Goal: Task Accomplishment & Management: Complete application form

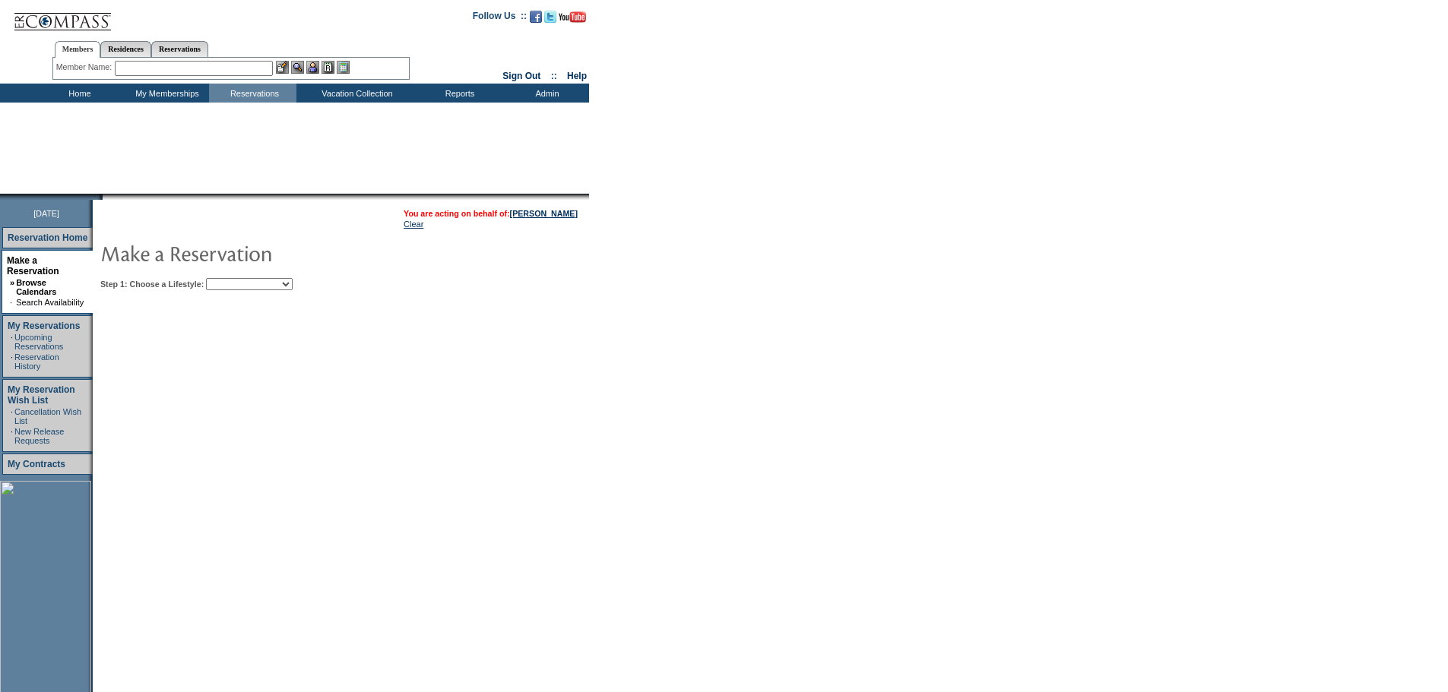
click at [293, 281] on select "Beach Leisure Metropolitan Mountain OIAL for Adventure OIAL for Couples OIAL fo…" at bounding box center [249, 284] width 87 height 12
select select "Beach"
click at [232, 280] on select "Beach Leisure Metropolitan Mountain OIAL for Adventure OIAL for Couples OIAL fo…" at bounding box center [249, 284] width 87 height 12
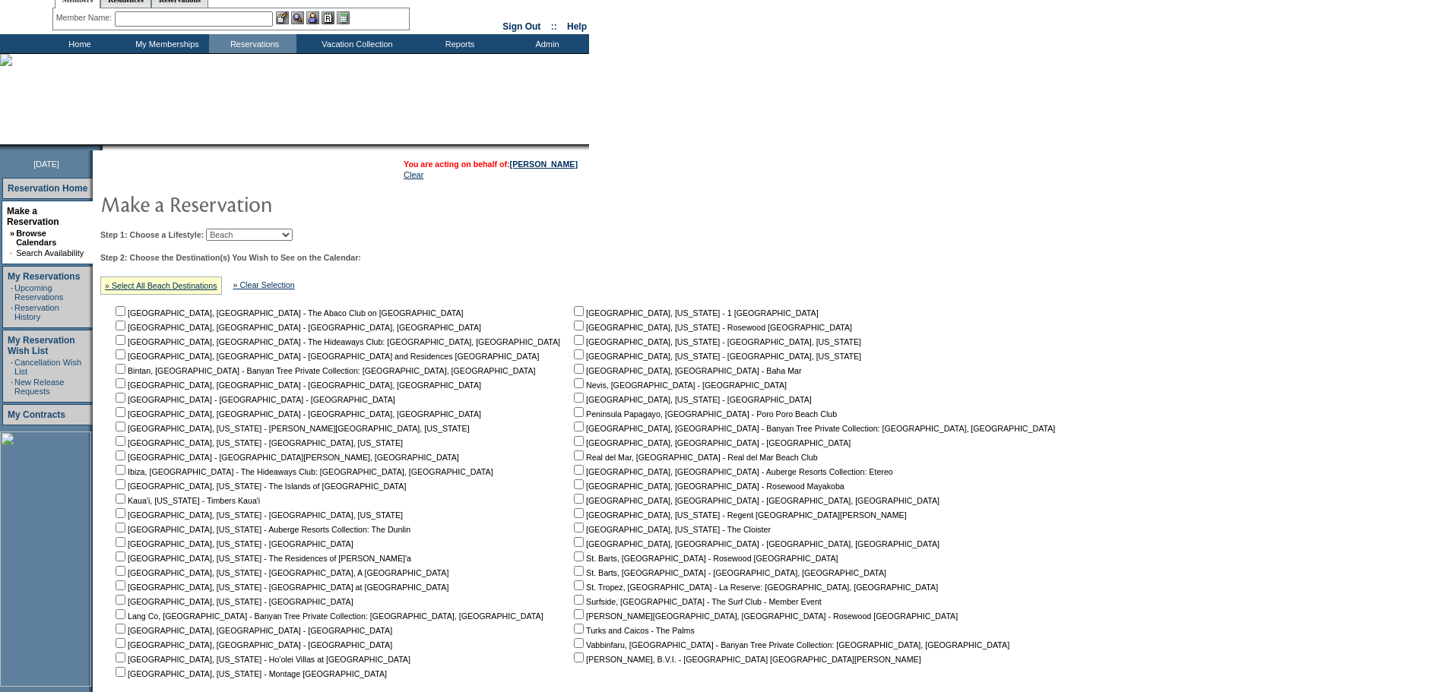
scroll to position [76, 0]
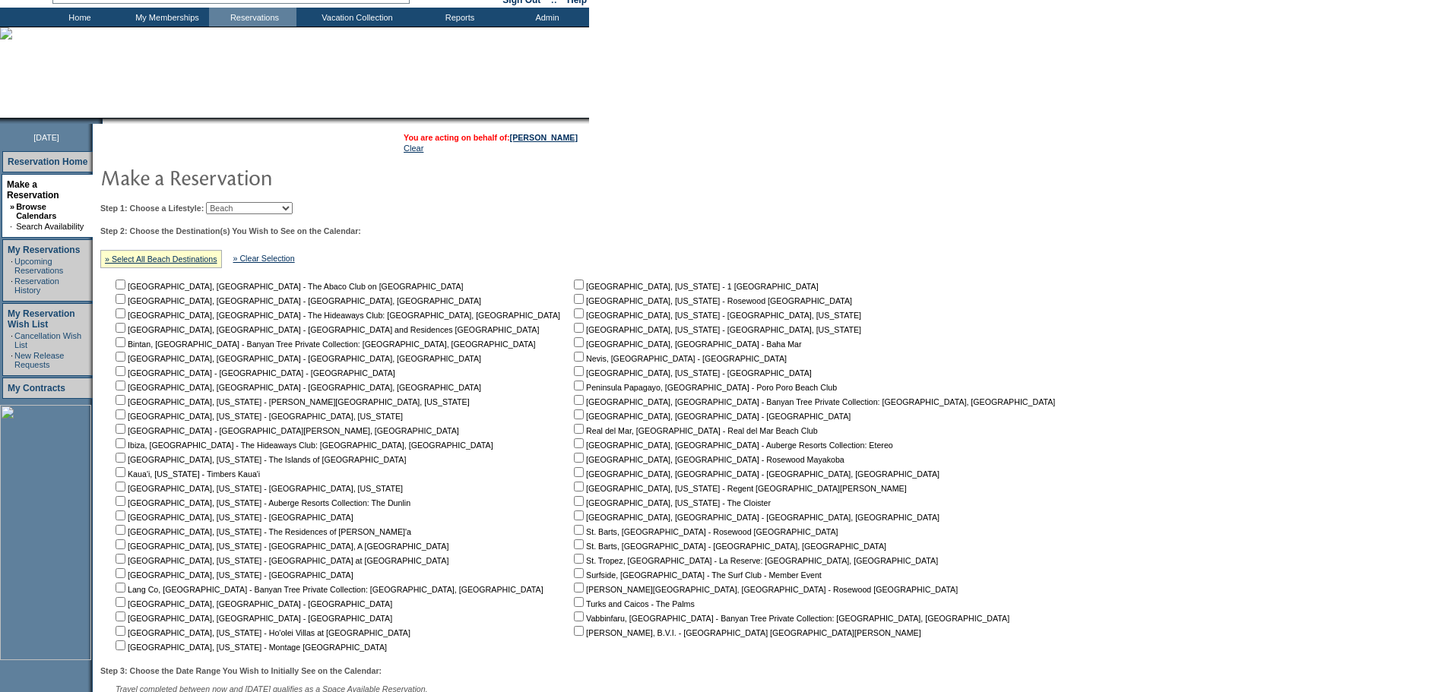
click at [125, 607] on input "checkbox" at bounding box center [121, 602] width 10 height 10
checkbox input "true"
click at [125, 622] on input "checkbox" at bounding box center [121, 617] width 10 height 10
checkbox input "true"
click at [574, 463] on input "checkbox" at bounding box center [579, 458] width 10 height 10
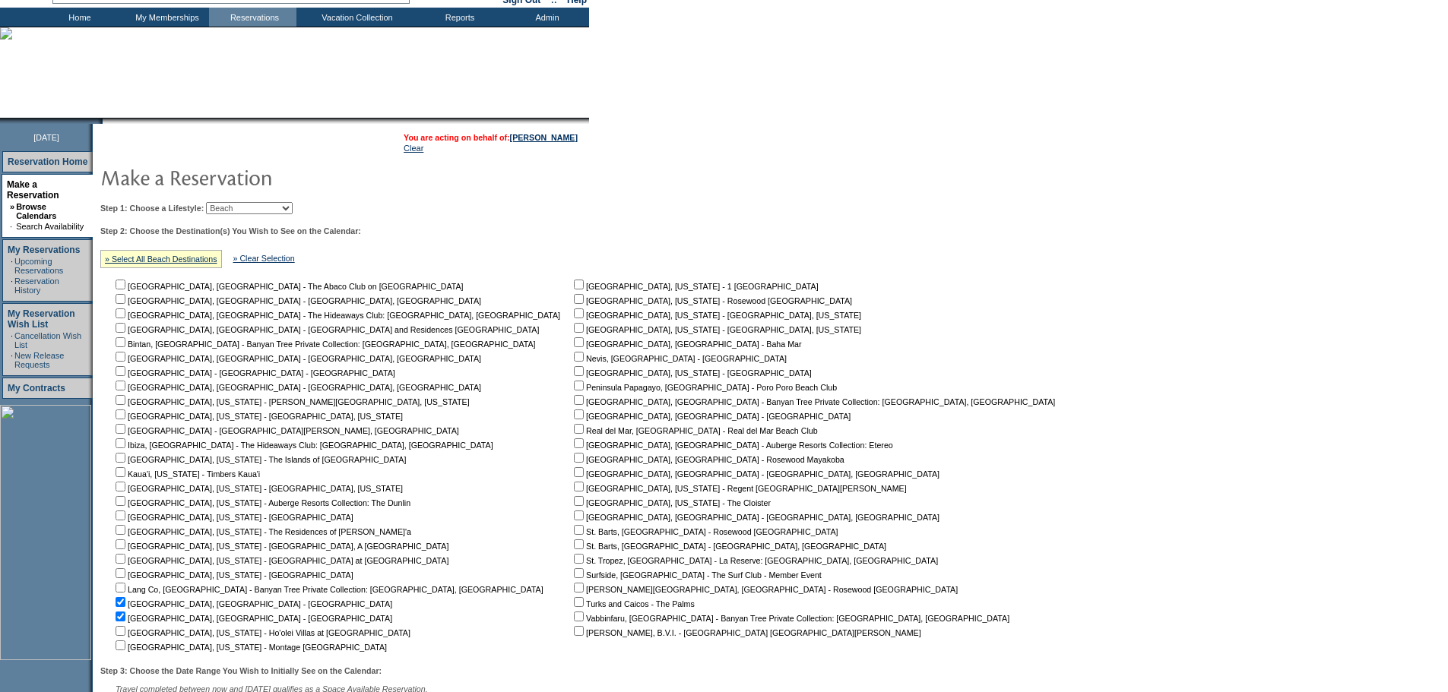
checkbox input "true"
click at [574, 434] on input "checkbox" at bounding box center [579, 429] width 10 height 10
checkbox input "true"
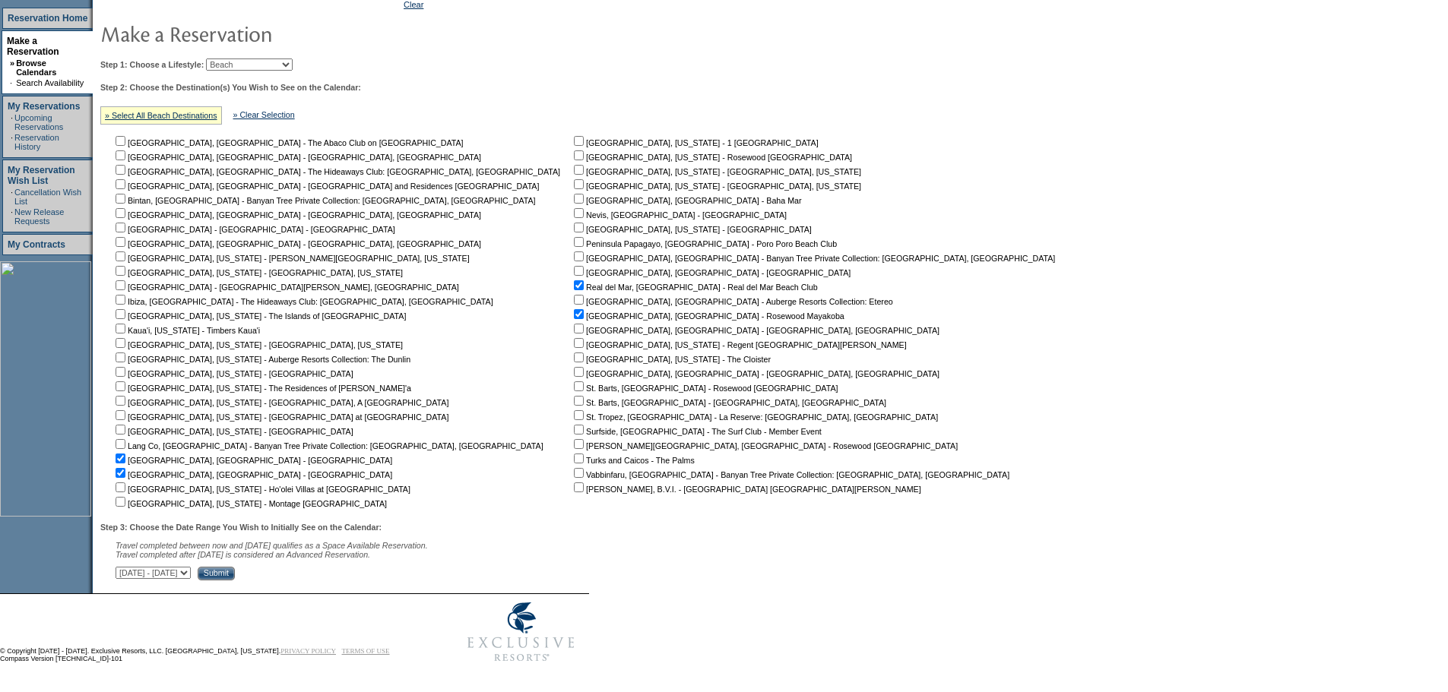
scroll to position [230, 0]
click at [191, 571] on select "September 30, 2025 - November 14, 2025 November 15, 2025 - December 29, 2025 De…" at bounding box center [153, 573] width 75 height 12
select select "12/30/2025|2/12/2026"
click at [124, 567] on select "September 30, 2025 - November 14, 2025 November 15, 2025 - December 29, 2025 De…" at bounding box center [153, 573] width 75 height 12
click at [235, 572] on input "Submit" at bounding box center [216, 574] width 37 height 14
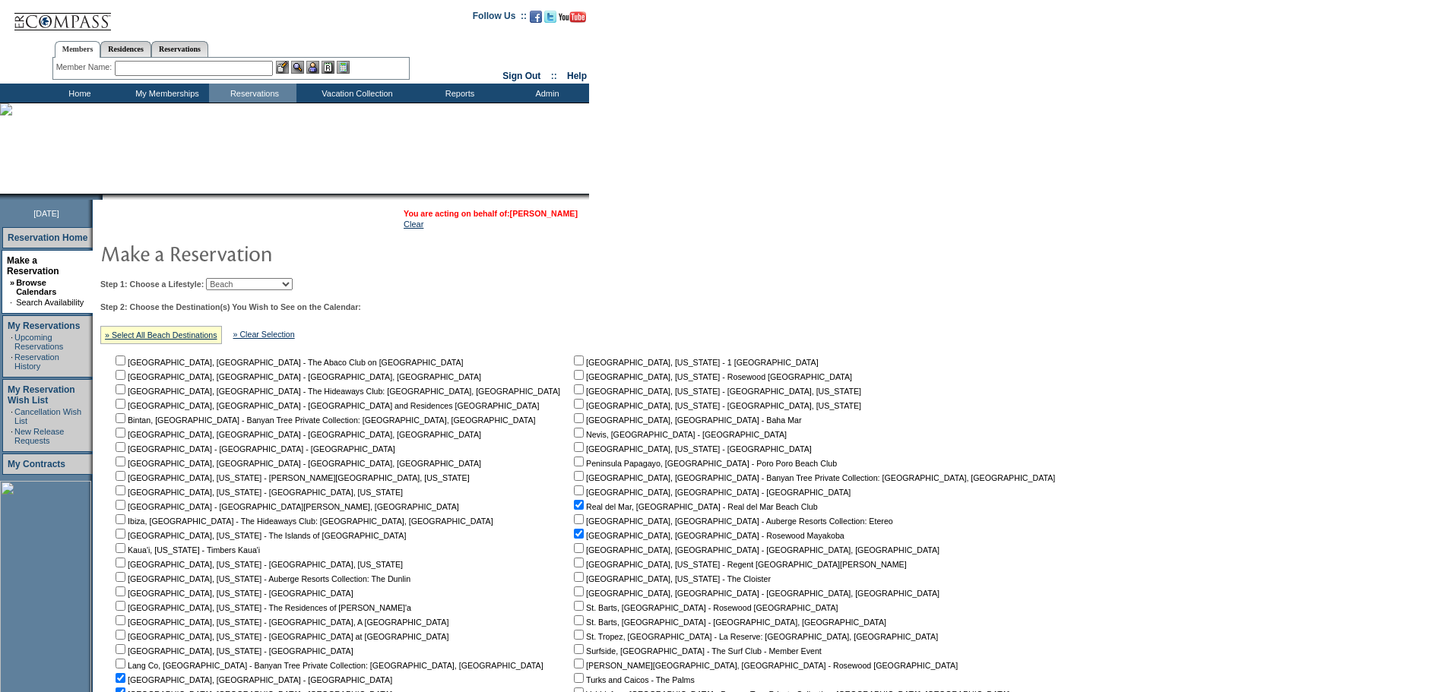
click at [546, 213] on link "[PERSON_NAME]" at bounding box center [544, 213] width 68 height 9
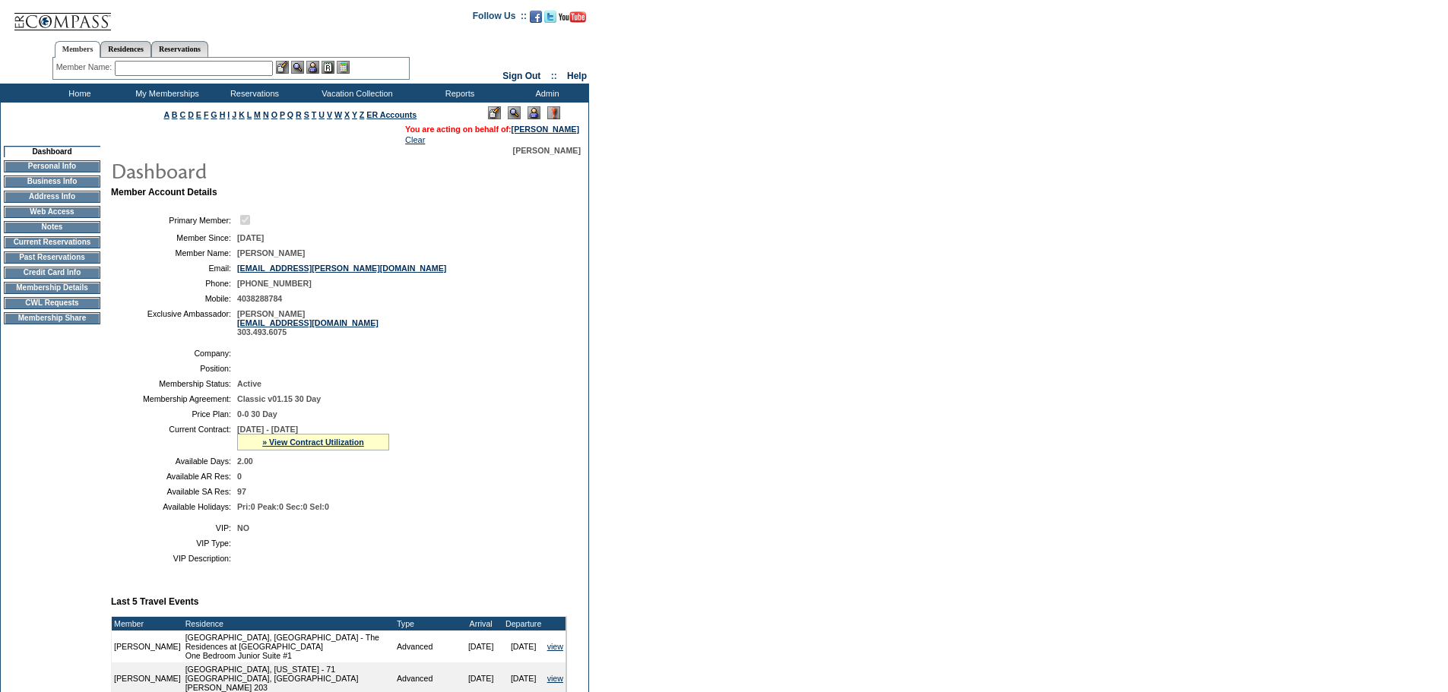
click at [72, 309] on td "CWL Requests" at bounding box center [52, 303] width 97 height 12
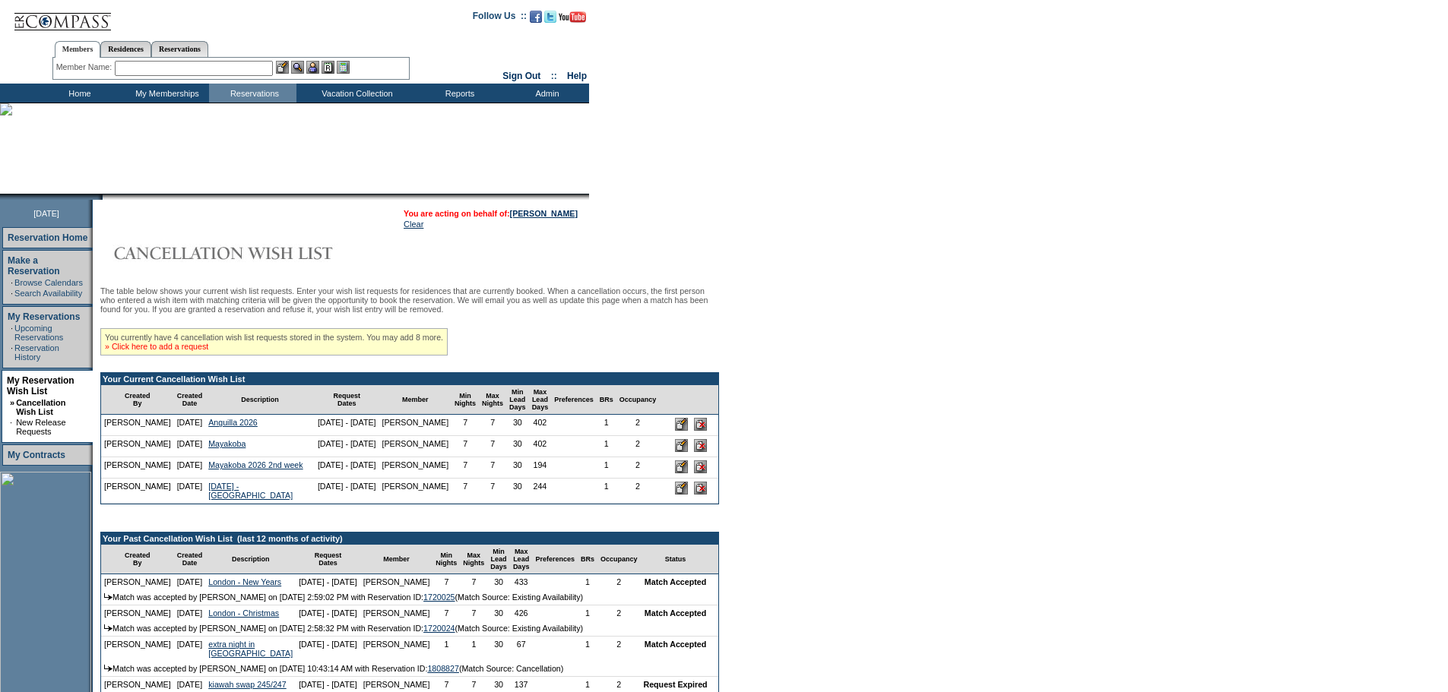
click at [208, 351] on link "» Click here to add a request" at bounding box center [156, 346] width 103 height 9
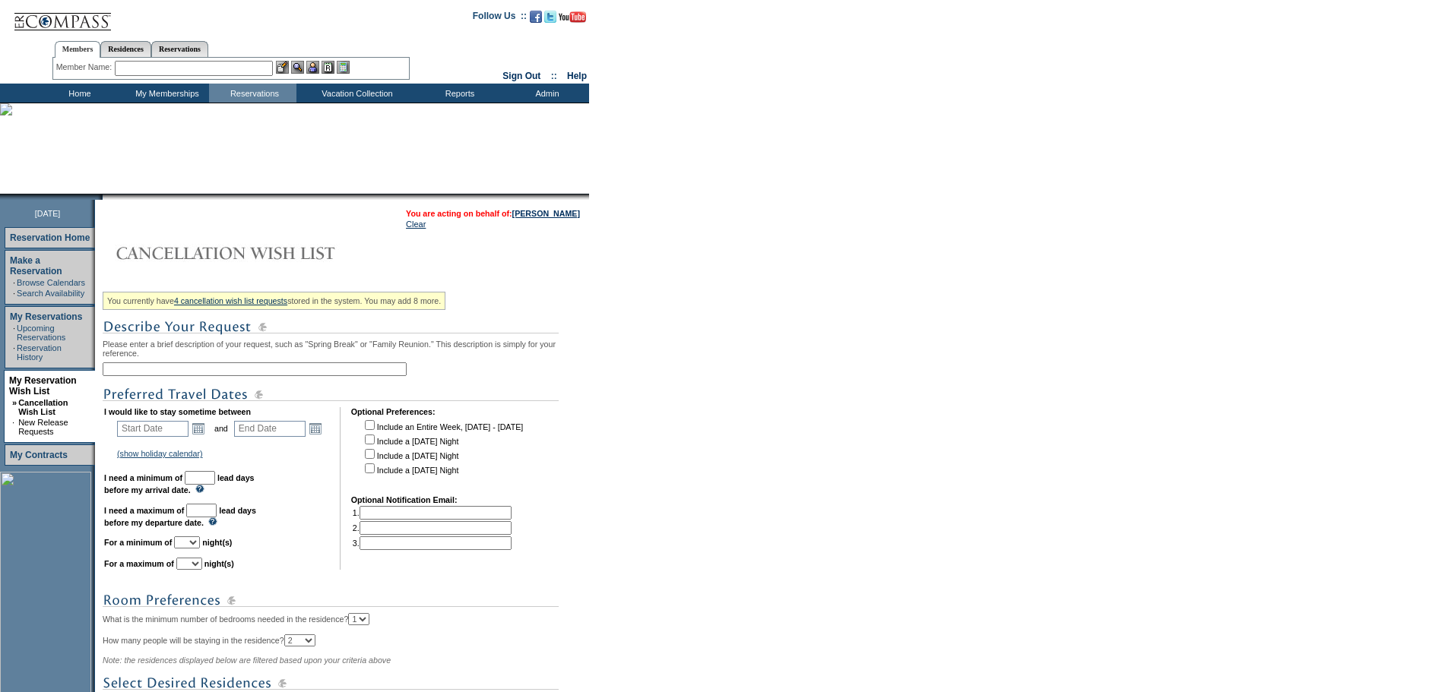
click at [212, 374] on input "text" at bounding box center [255, 370] width 304 height 14
type input "[GEOGRAPHIC_DATA]"
click at [201, 437] on link "Open the calendar popup." at bounding box center [198, 428] width 17 height 17
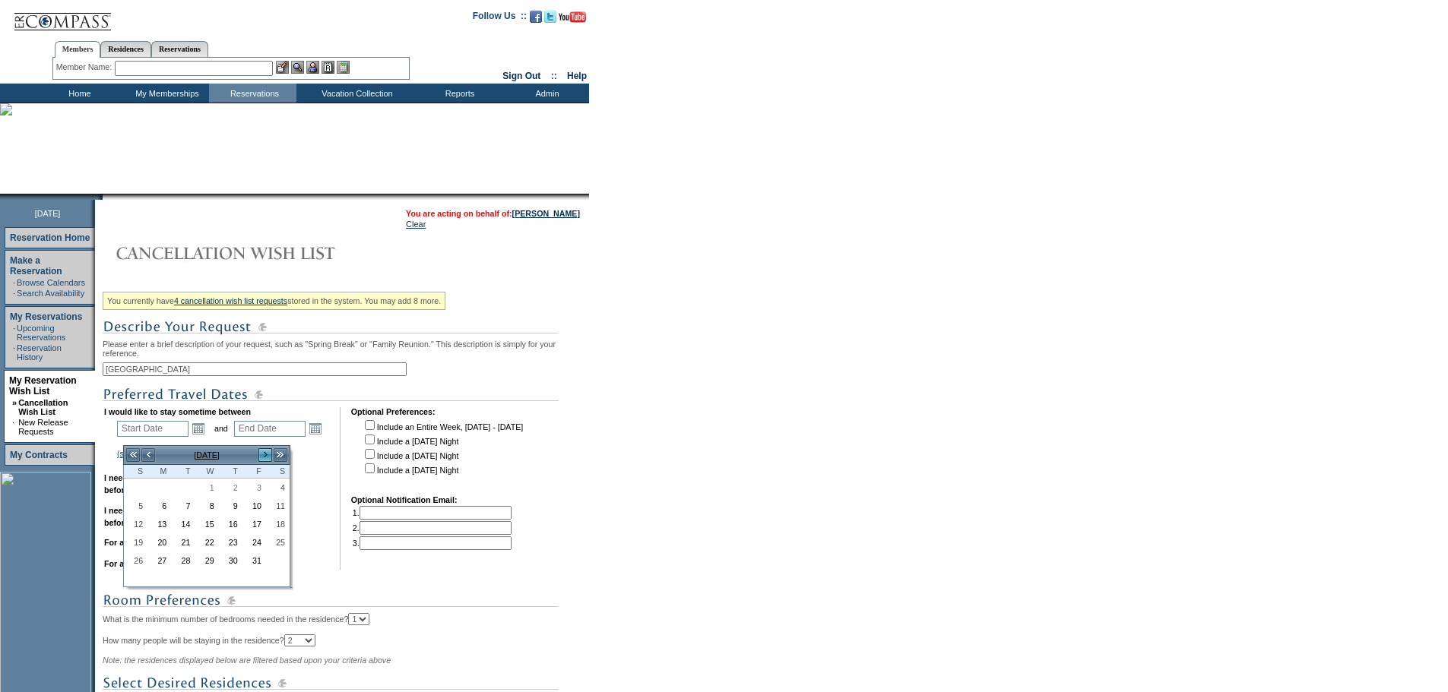
click at [263, 454] on link ">" at bounding box center [265, 455] width 15 height 15
click at [262, 454] on link ">" at bounding box center [265, 455] width 15 height 15
click at [138, 509] on link "4" at bounding box center [136, 506] width 22 height 17
type input "2026-01-04"
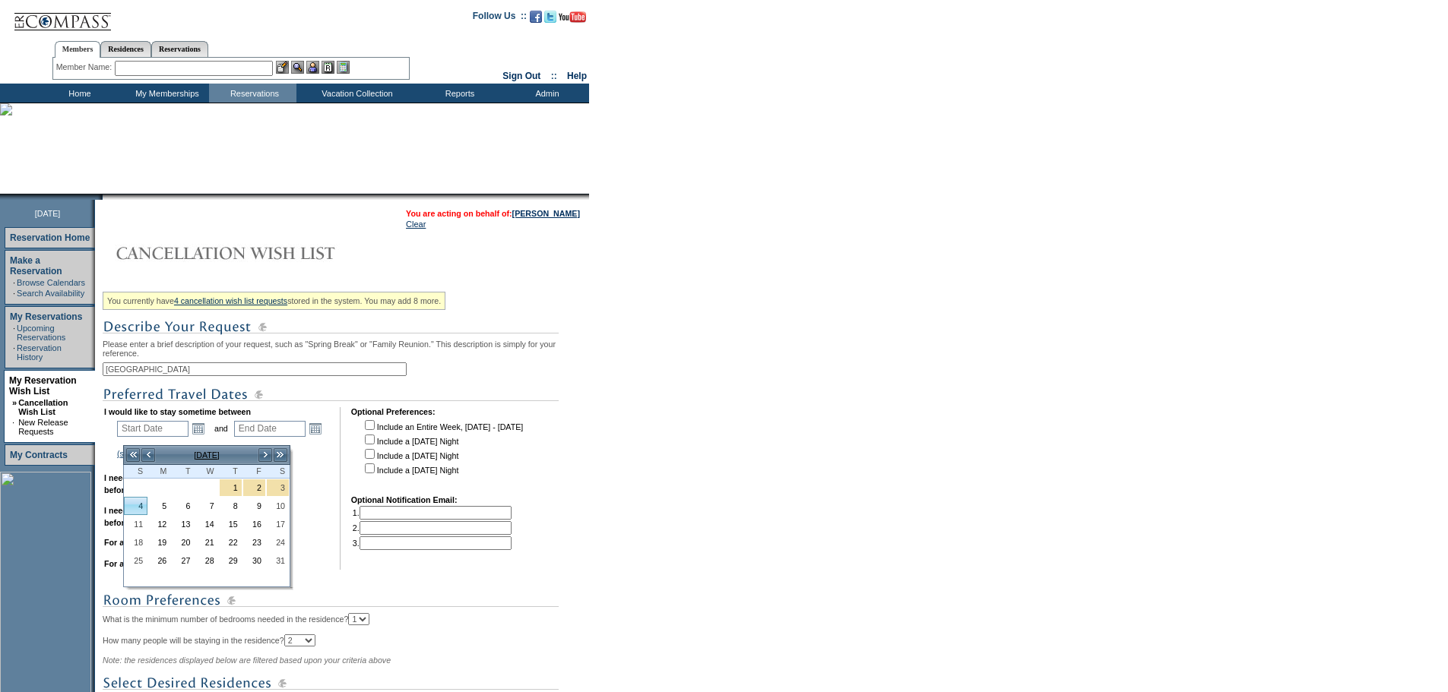
type input "2026-01-05"
type input "1/4/2026"
type input "1/5/2026"
type input "97"
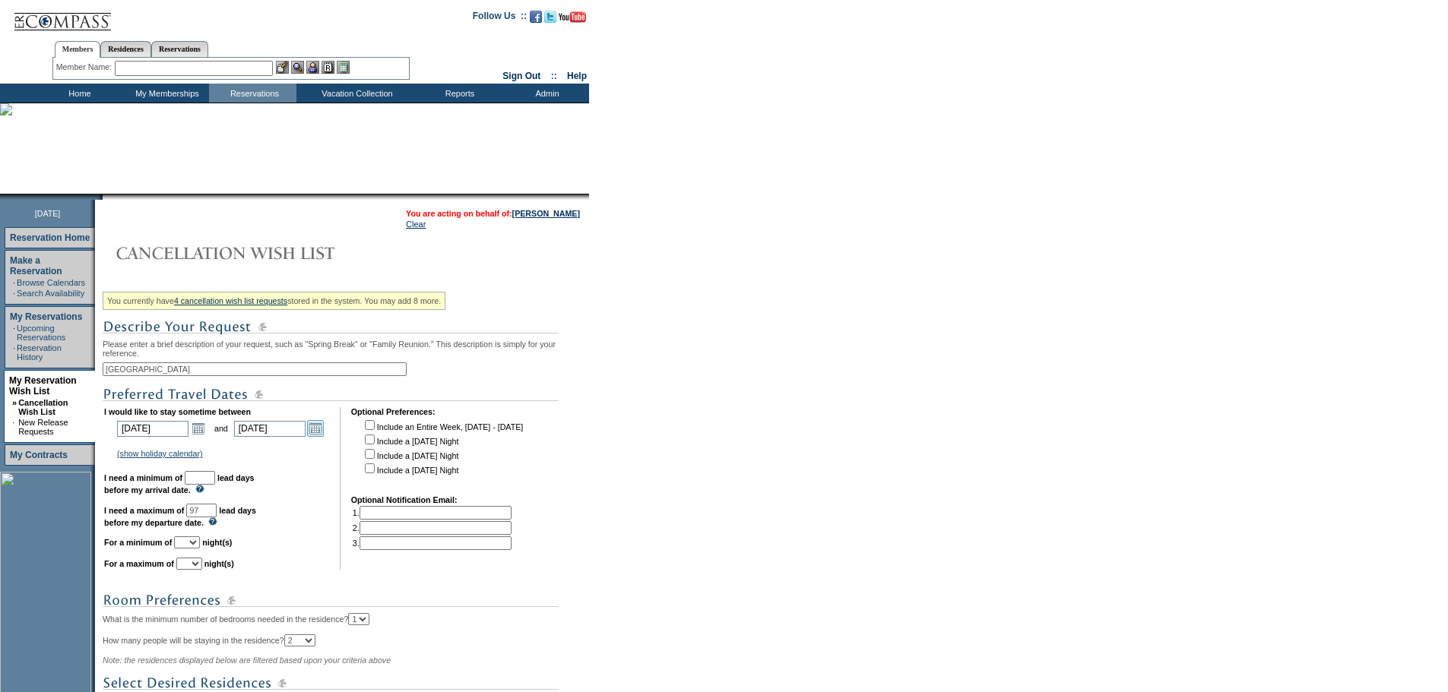
click at [317, 436] on link "Open the calendar popup." at bounding box center [315, 428] width 17 height 17
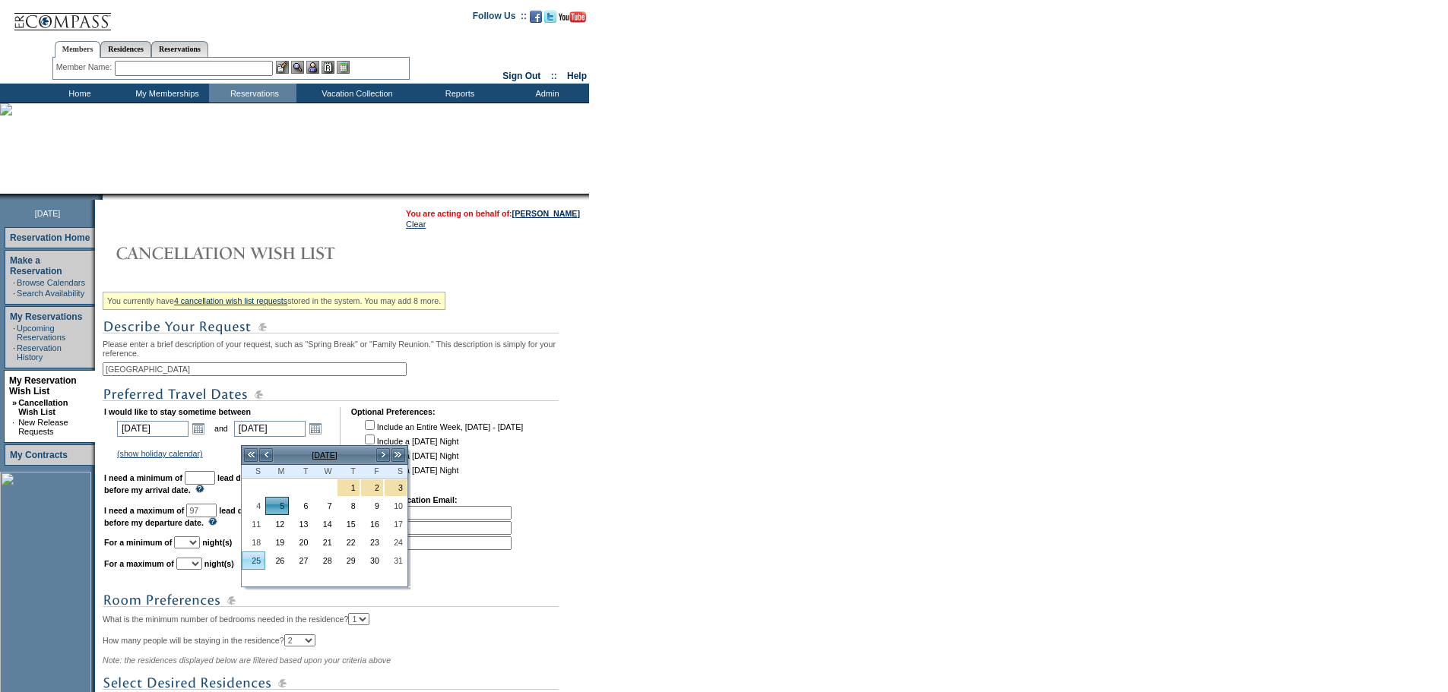
click at [255, 556] on link "25" at bounding box center [253, 561] width 22 height 17
type input "2026-01-25"
type input "1/25/2026"
type input "117"
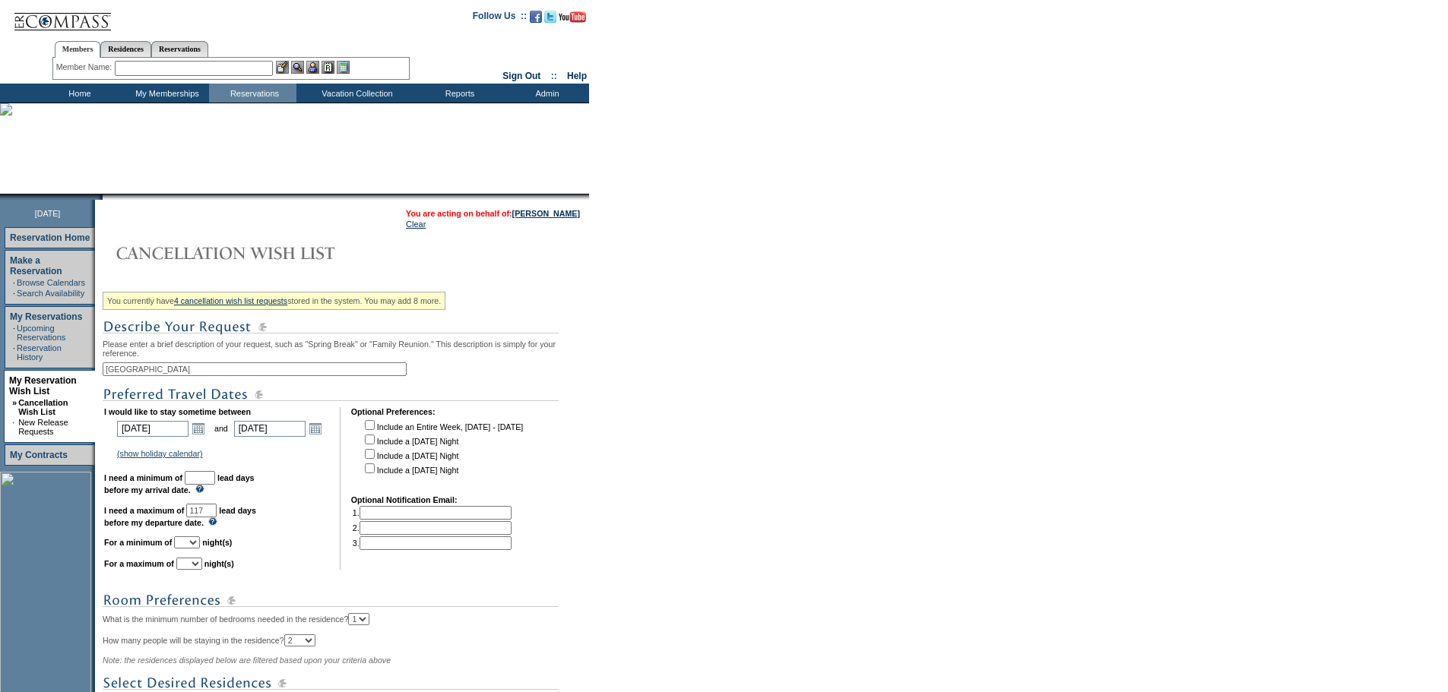
click at [215, 485] on input "text" at bounding box center [200, 478] width 30 height 14
type input "30"
click at [200, 549] on select "1 2 3 4 5 6 7 8 9 10 11 12 13 14" at bounding box center [187, 543] width 26 height 12
select select "7"
click at [193, 549] on select "1 2 3 4 5 6 7 8 9 10 11 12 13 14" at bounding box center [187, 543] width 26 height 12
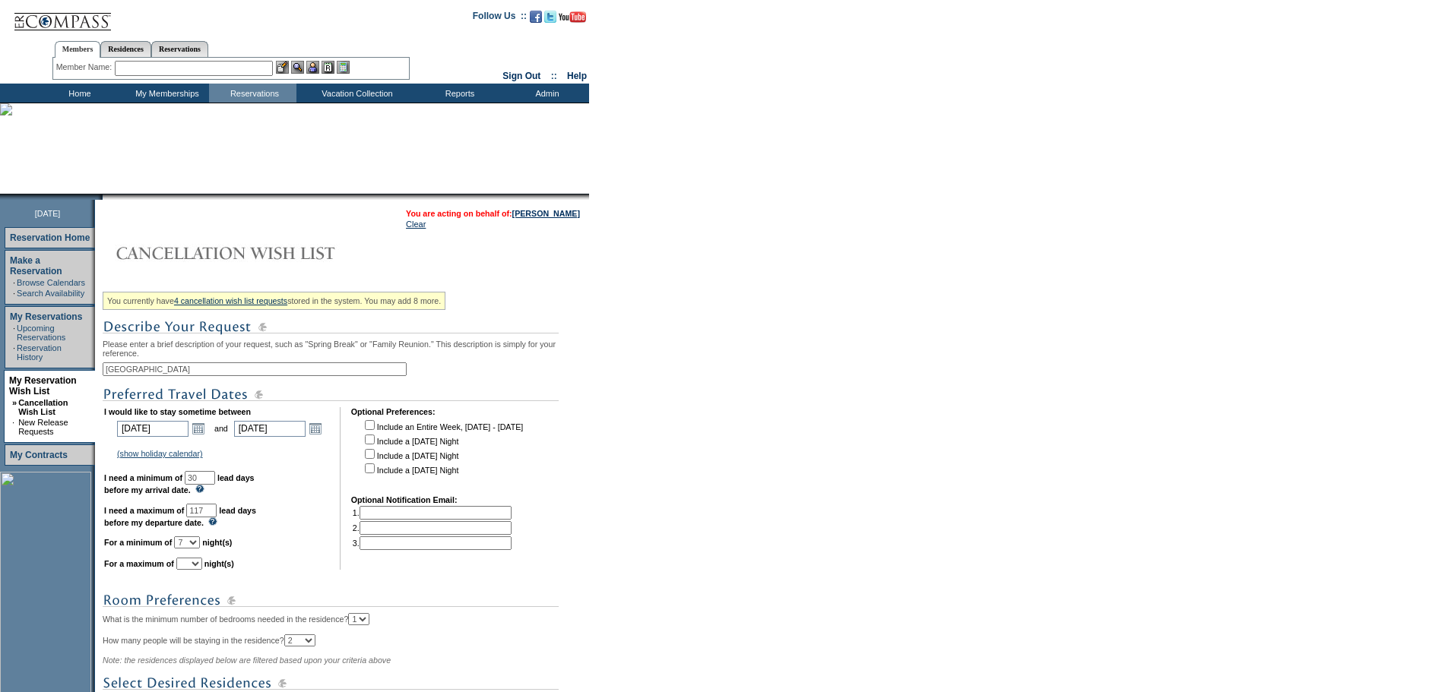
click at [202, 570] on select "1 2 3 4 5 6 7 8 9 10 11 12 13 14" at bounding box center [189, 564] width 26 height 12
click at [195, 570] on select "1 2 3 4 5 6 7 8 9 10 11 12 13 14" at bounding box center [189, 564] width 26 height 12
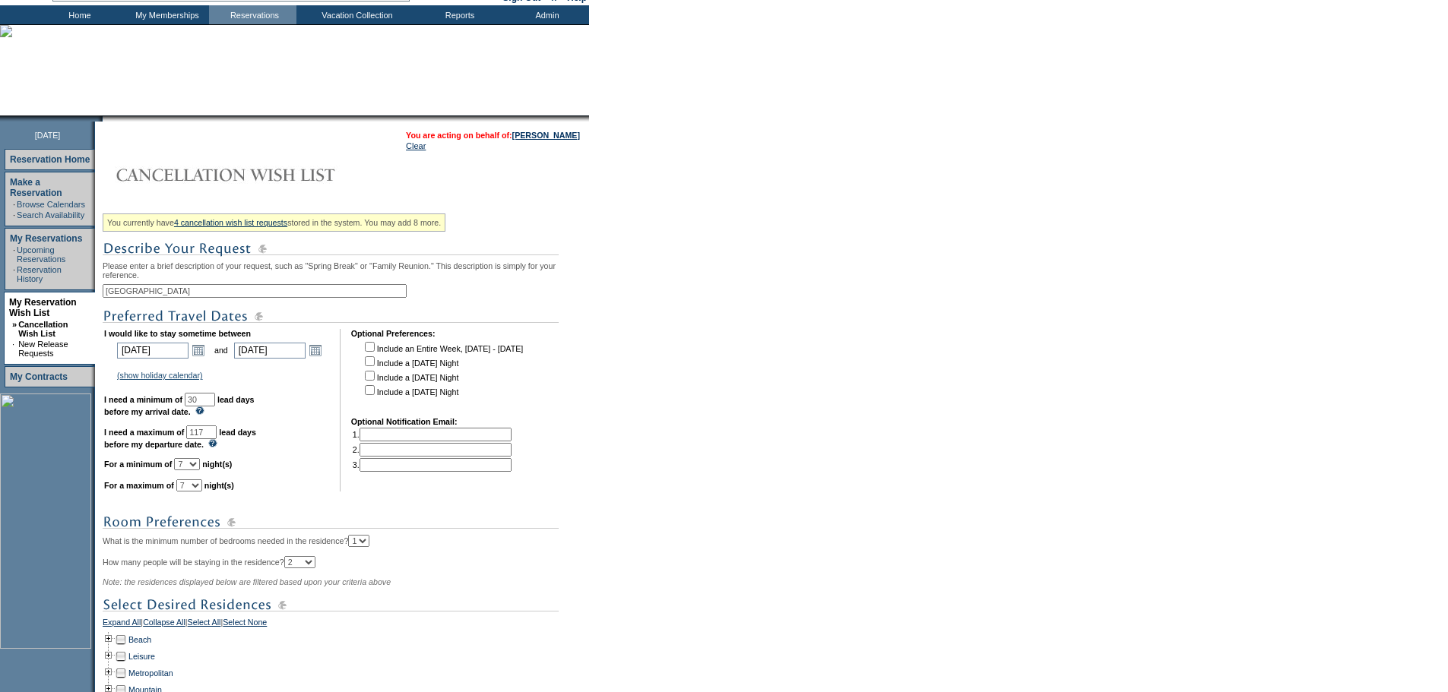
scroll to position [304, 0]
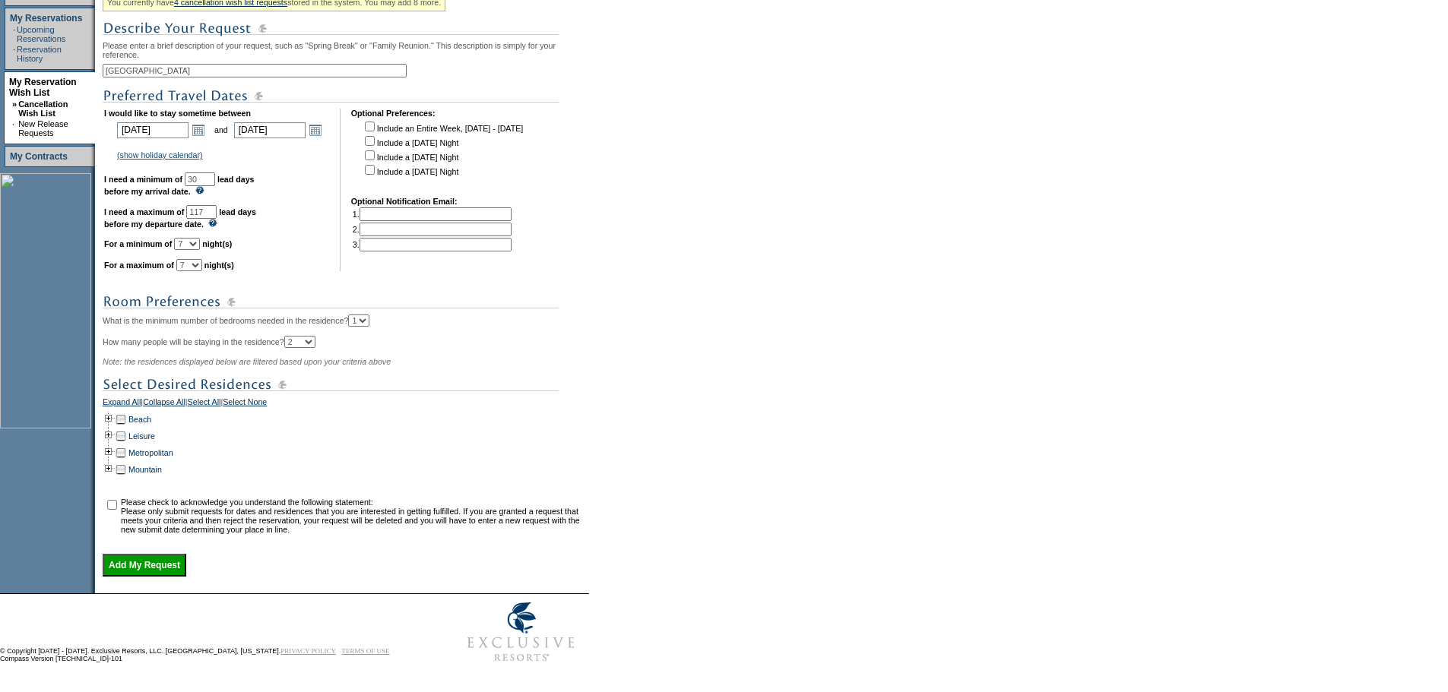
click at [202, 271] on select "1 2 3 4 5 6 7 8 9 10 11 12 13 14" at bounding box center [189, 265] width 26 height 12
select select "10"
click at [195, 268] on select "1 2 3 4 5 6 7 8 9 10 11 12 13 14" at bounding box center [189, 265] width 26 height 12
click at [113, 428] on td at bounding box center [109, 419] width 12 height 17
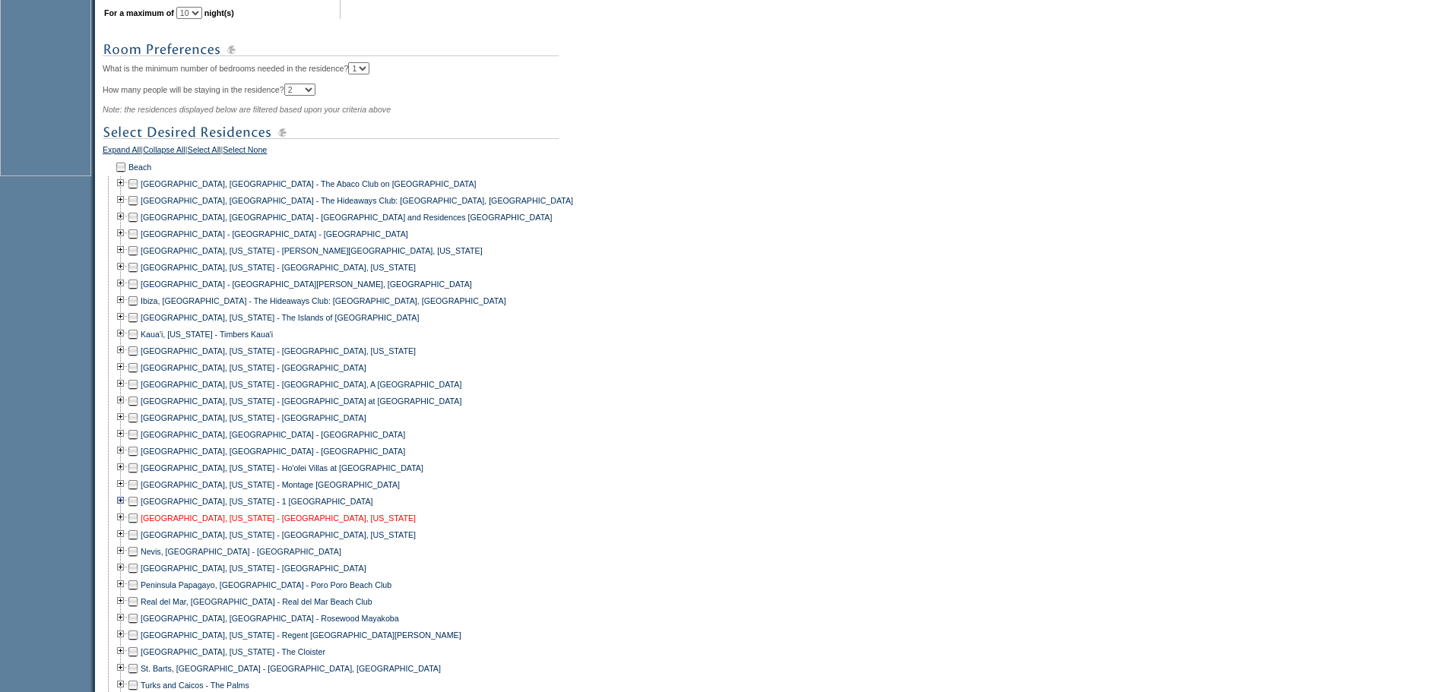
scroll to position [608, 0]
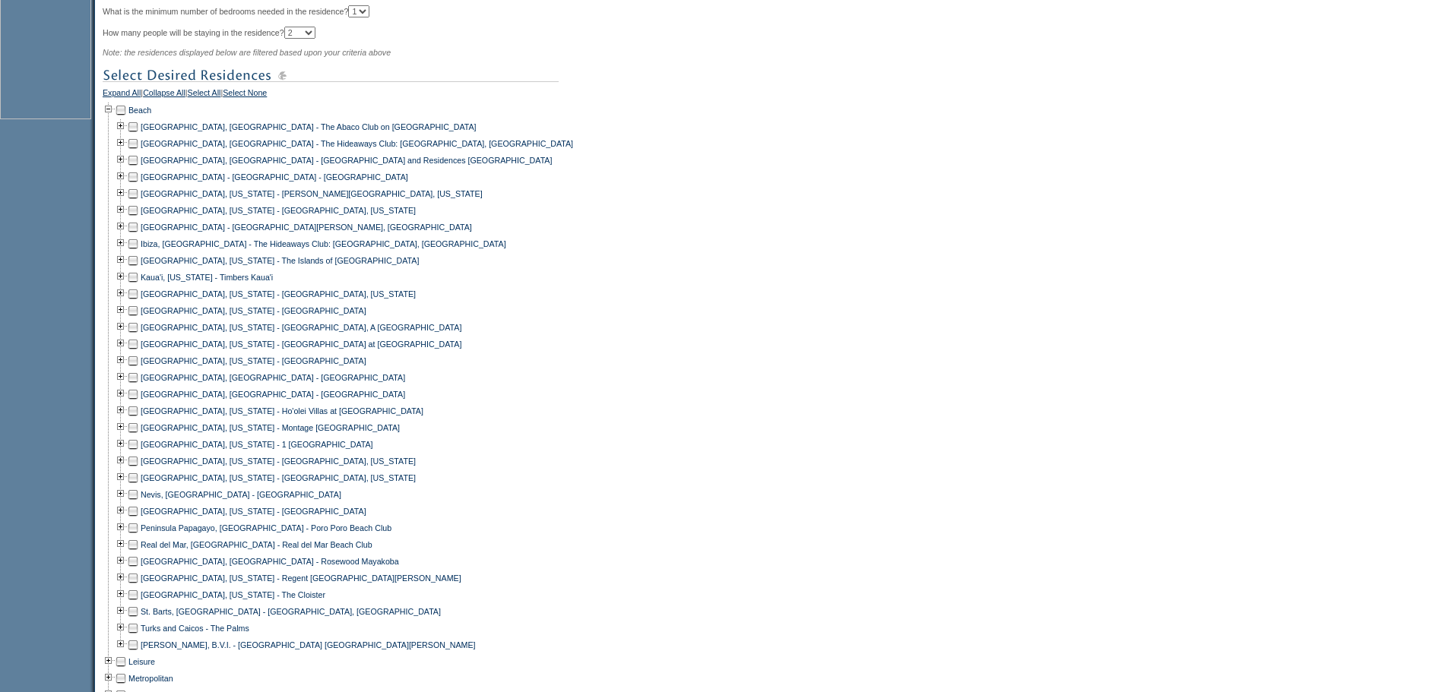
click at [139, 386] on td at bounding box center [133, 377] width 12 height 17
click at [139, 403] on td at bounding box center [133, 394] width 12 height 17
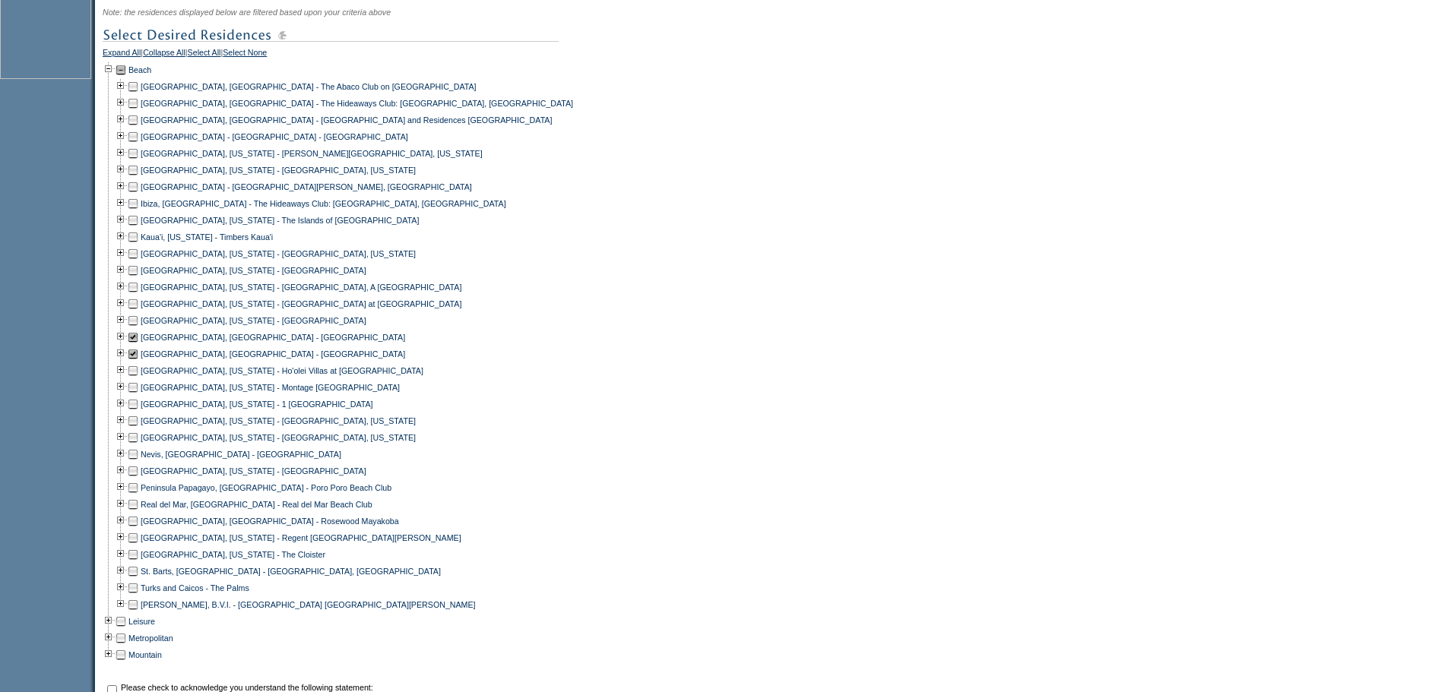
scroll to position [684, 0]
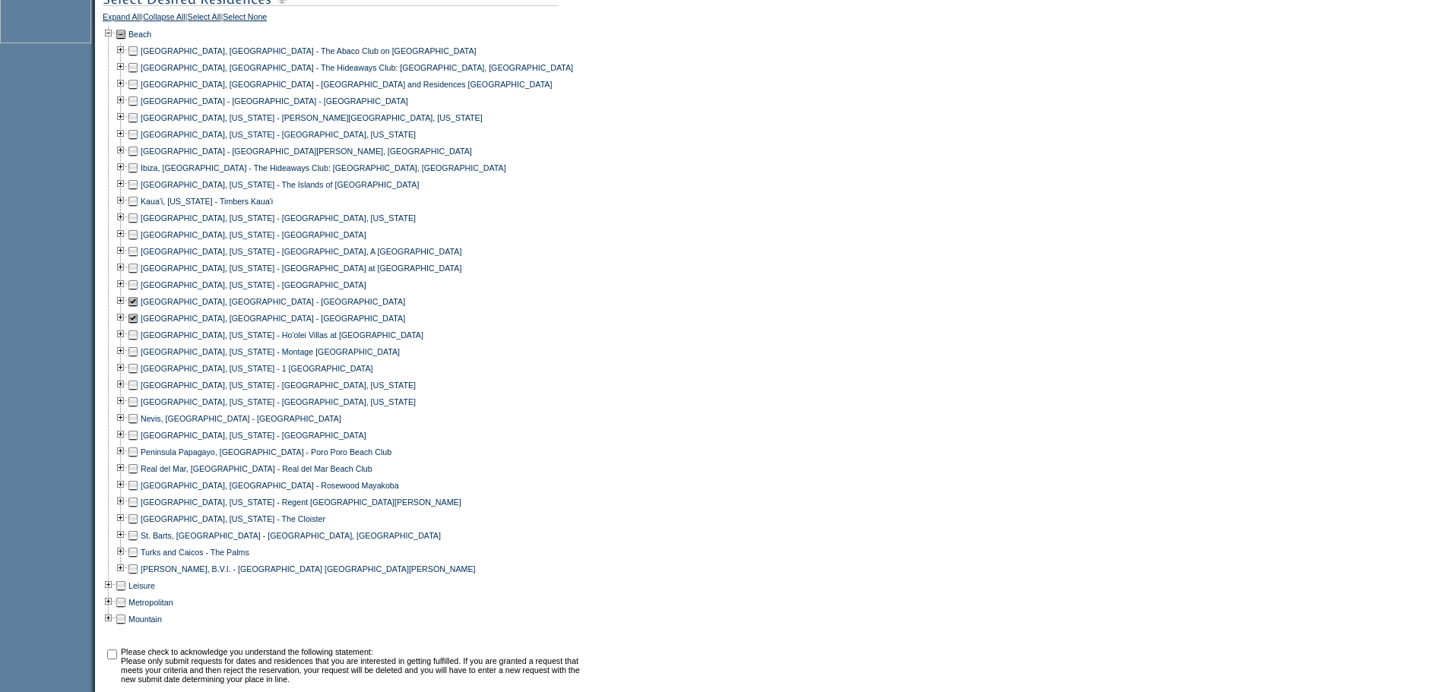
click at [138, 477] on td at bounding box center [133, 469] width 12 height 17
click at [138, 494] on td at bounding box center [133, 485] width 12 height 17
click at [117, 660] on input "checkbox" at bounding box center [112, 655] width 10 height 10
checkbox input "true"
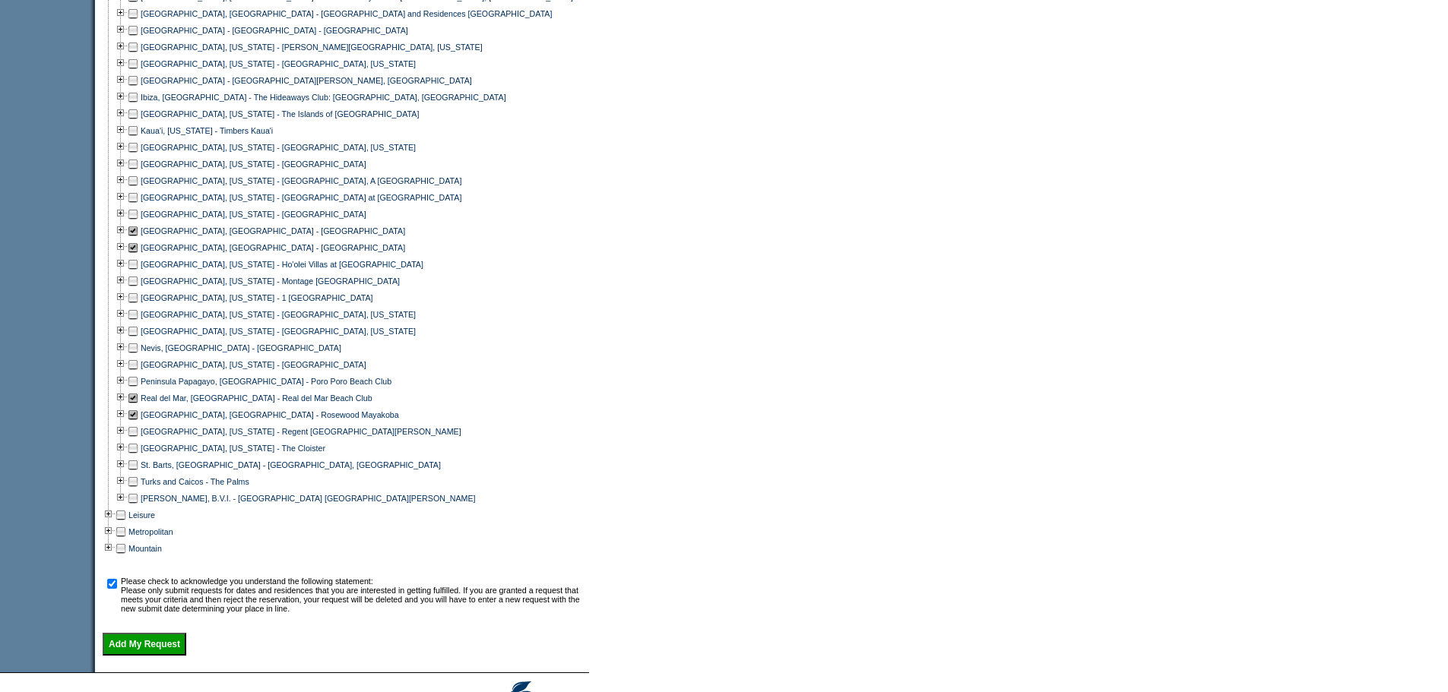
scroll to position [863, 0]
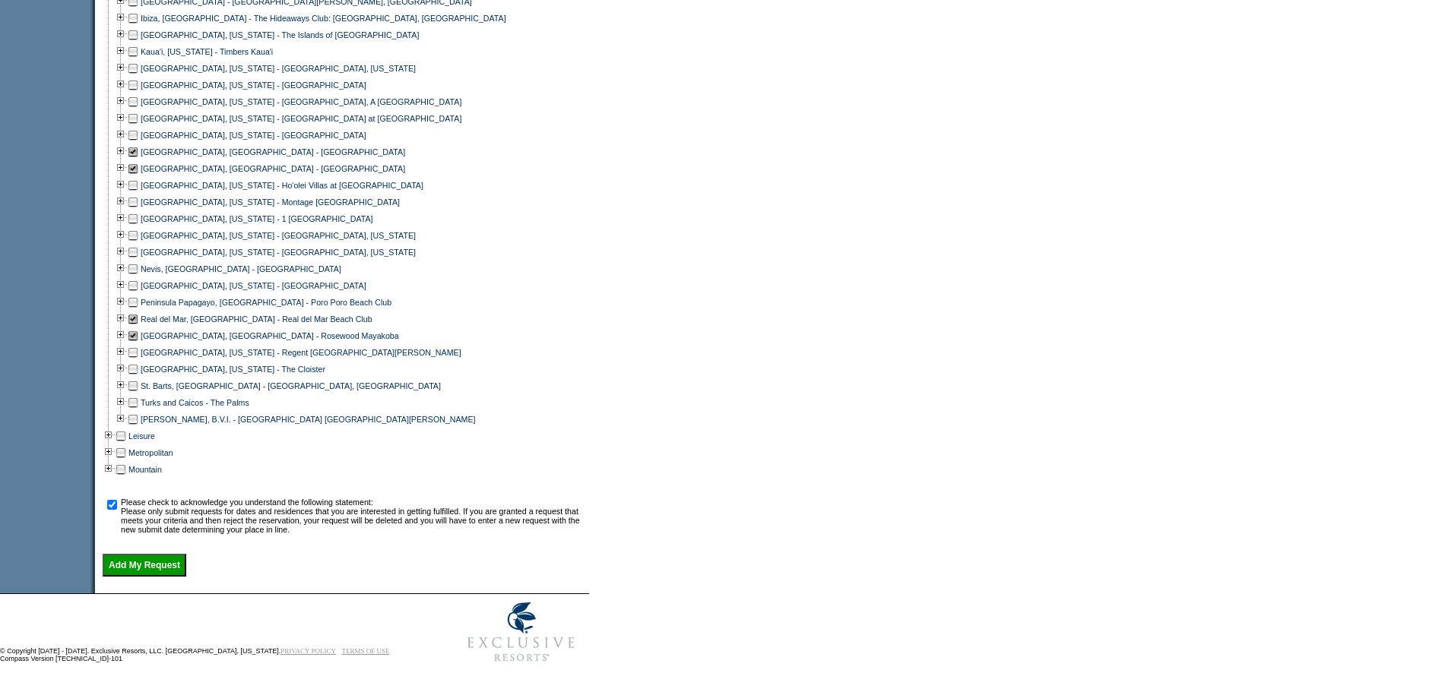
click at [186, 570] on input "Add My Request" at bounding box center [145, 565] width 84 height 23
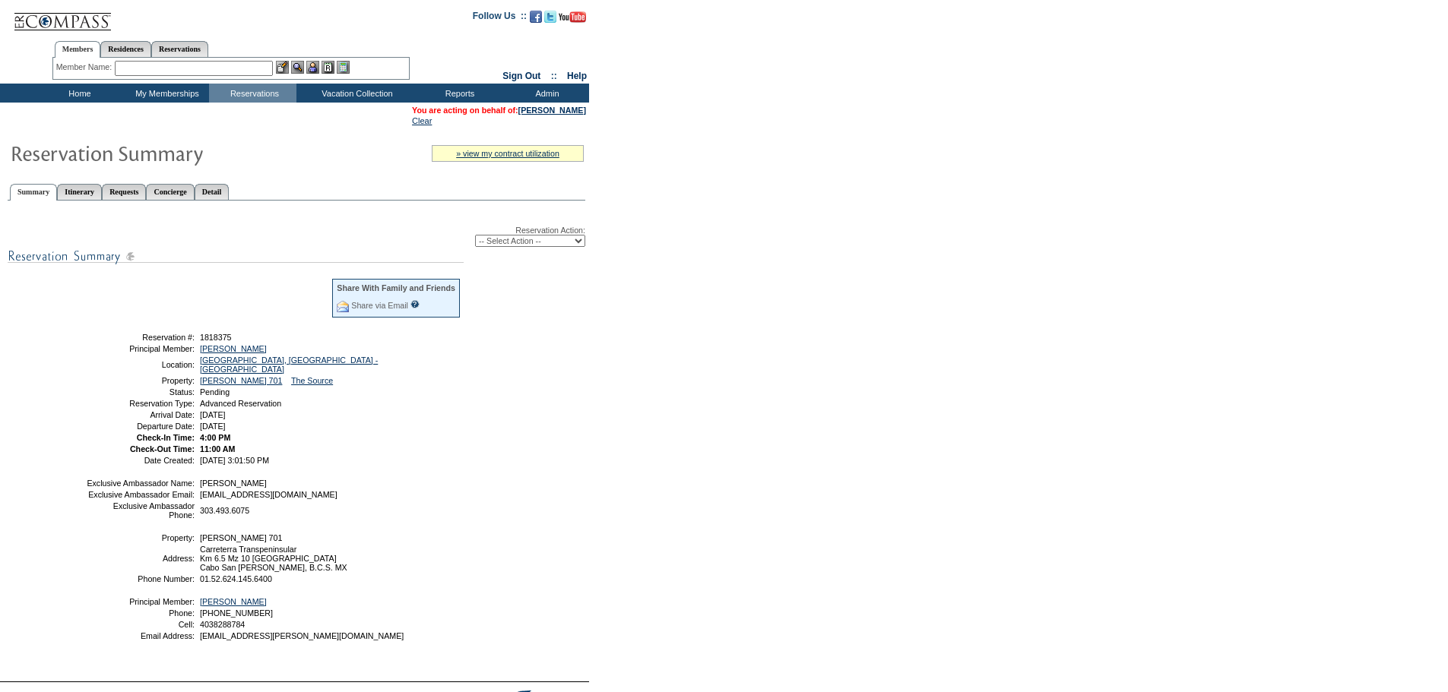
drag, startPoint x: 723, startPoint y: 309, endPoint x: 710, endPoint y: 305, distance: 13.5
click at [723, 309] on form "Follow Us ::" at bounding box center [724, 379] width 1448 height 759
